Goal: Entertainment & Leisure: Consume media (video, audio)

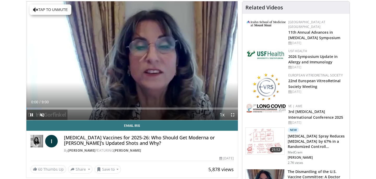
scroll to position [57, 0]
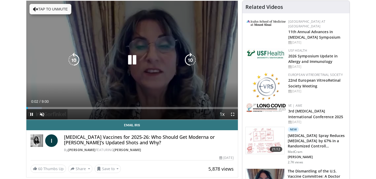
click at [134, 62] on icon "Video Player" at bounding box center [132, 60] width 15 height 15
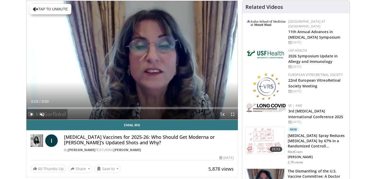
click at [32, 114] on span "Video Player" at bounding box center [31, 114] width 10 height 10
click at [43, 114] on span "Video Player" at bounding box center [42, 114] width 10 height 10
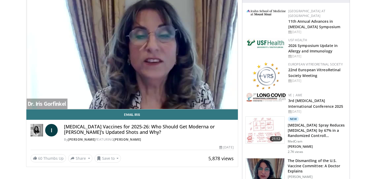
scroll to position [68, 0]
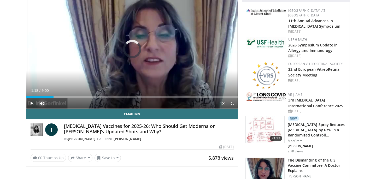
drag, startPoint x: 34, startPoint y: 97, endPoint x: 67, endPoint y: 93, distance: 33.1
click at [67, 93] on div "Loaded : 0.00% 1:42 1:43" at bounding box center [131, 95] width 211 height 5
drag, startPoint x: 71, startPoint y: 98, endPoint x: 99, endPoint y: 96, distance: 28.5
click at [99, 96] on div "Progress Bar" at bounding box center [99, 97] width 1 height 2
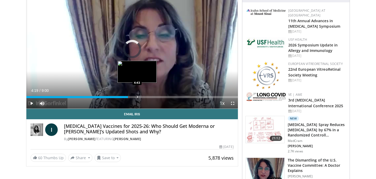
drag, startPoint x: 99, startPoint y: 97, endPoint x: 137, endPoint y: 97, distance: 37.8
click at [137, 97] on div "Progress Bar" at bounding box center [137, 97] width 1 height 2
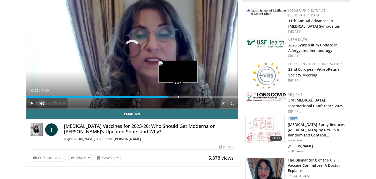
drag, startPoint x: 146, startPoint y: 98, endPoint x: 178, endPoint y: 97, distance: 32.1
click at [178, 97] on div "Progress Bar" at bounding box center [178, 97] width 1 height 2
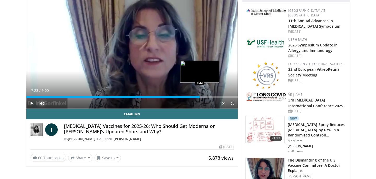
drag, startPoint x: 178, startPoint y: 97, endPoint x: 199, endPoint y: 95, distance: 21.7
click at [199, 95] on div "Loaded : 84.37% 7:23 7:23" at bounding box center [131, 95] width 211 height 5
